Goal: Information Seeking & Learning: Stay updated

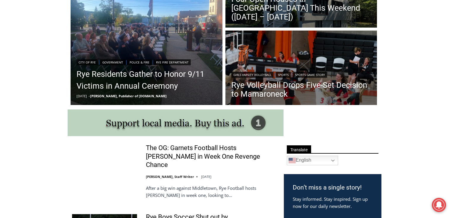
scroll to position [214, 0]
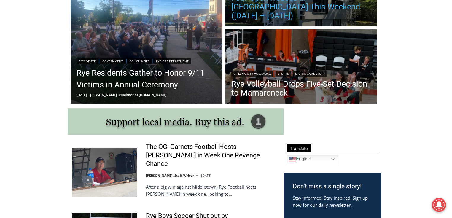
click at [242, 14] on link "Four Open Houses in [GEOGRAPHIC_DATA] This Weekend ([DATE] – [DATE])" at bounding box center [301, 6] width 140 height 27
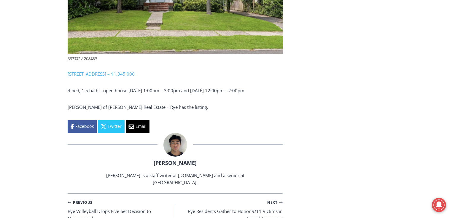
scroll to position [1092, 0]
